Goal: Check status

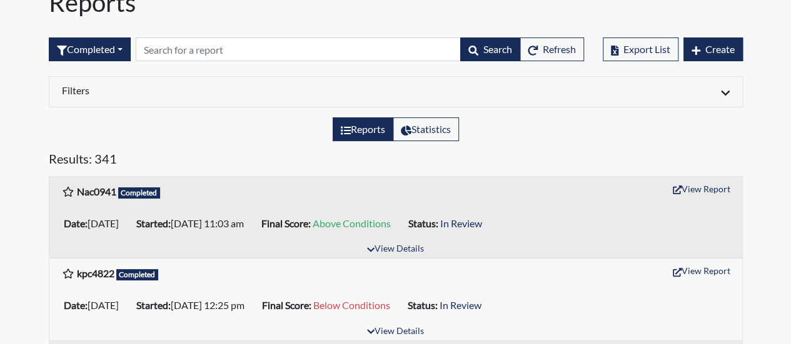
scroll to position [125, 0]
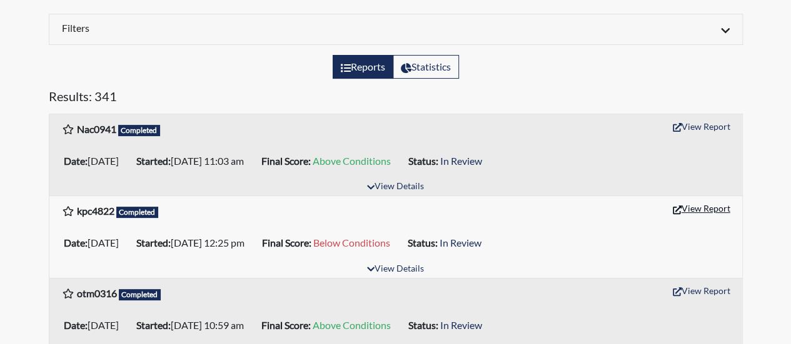
click at [697, 209] on button "View Report" at bounding box center [701, 208] width 69 height 19
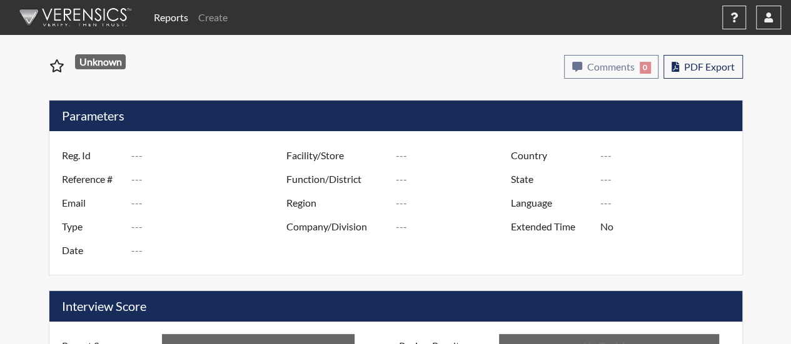
type input "kpc4822"
type input "51544"
type input "---"
type input "Corrections Pre-Employment"
type input "[DATE]"
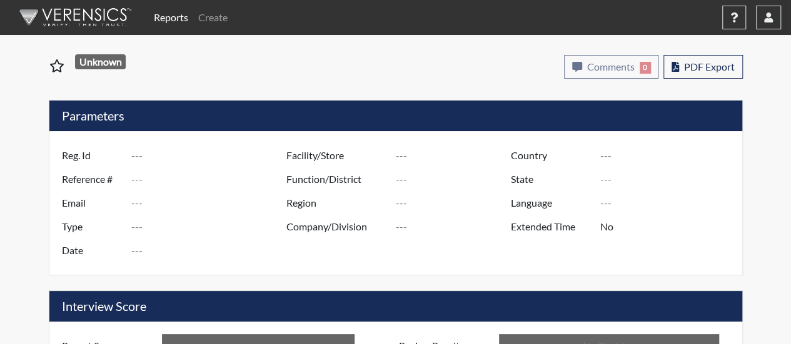
type input "[PERSON_NAME]"
type input "[GEOGRAPHIC_DATA]"
type input "[US_STATE]"
type input "English"
type input "Below Conditions"
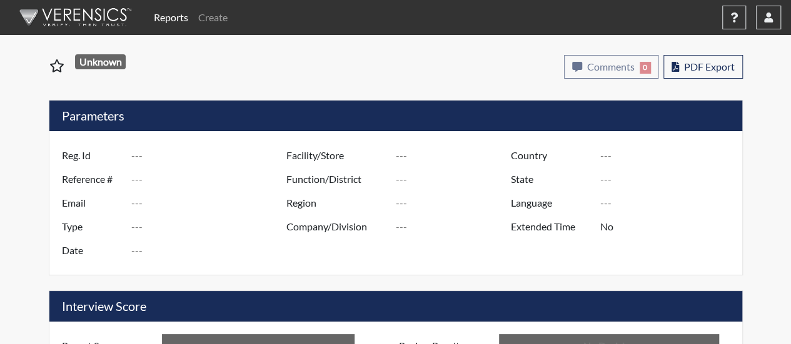
type input "In Review"
